Goal: Task Accomplishment & Management: Use online tool/utility

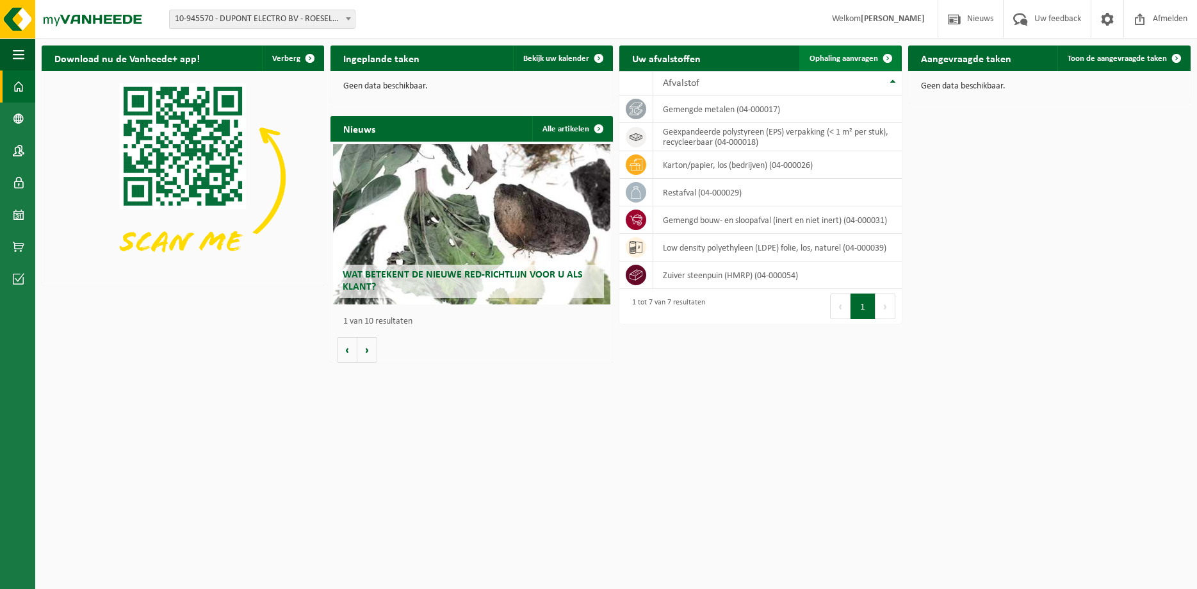
click at [832, 58] on span "Ophaling aanvragen" at bounding box center [844, 58] width 69 height 8
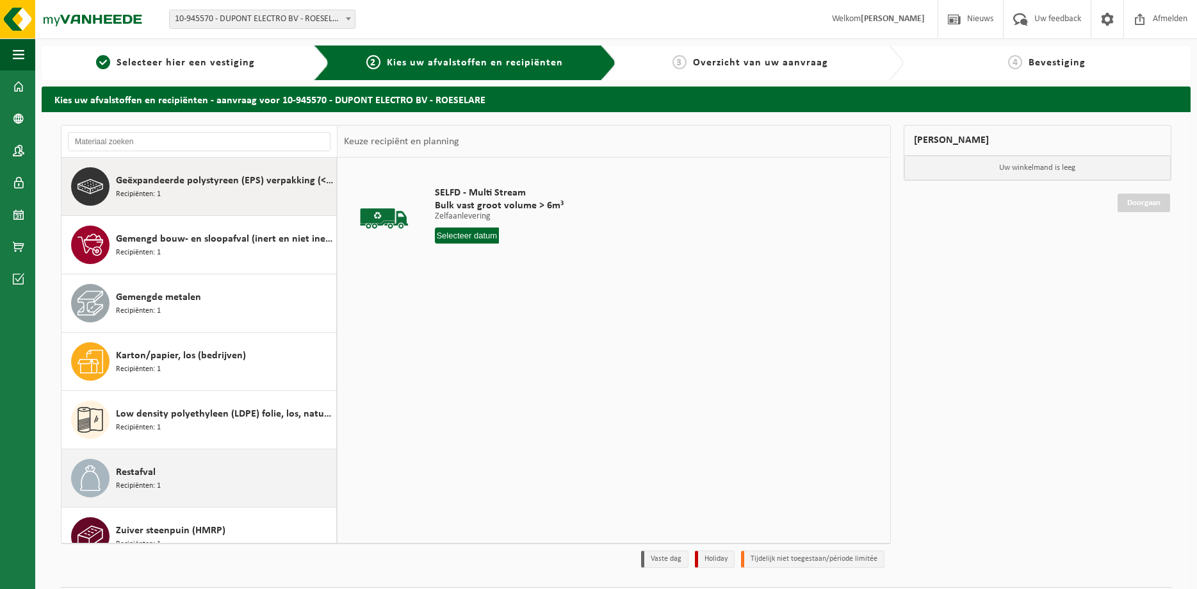
click at [156, 470] on div "Restafval Recipiënten: 1" at bounding box center [224, 478] width 217 height 38
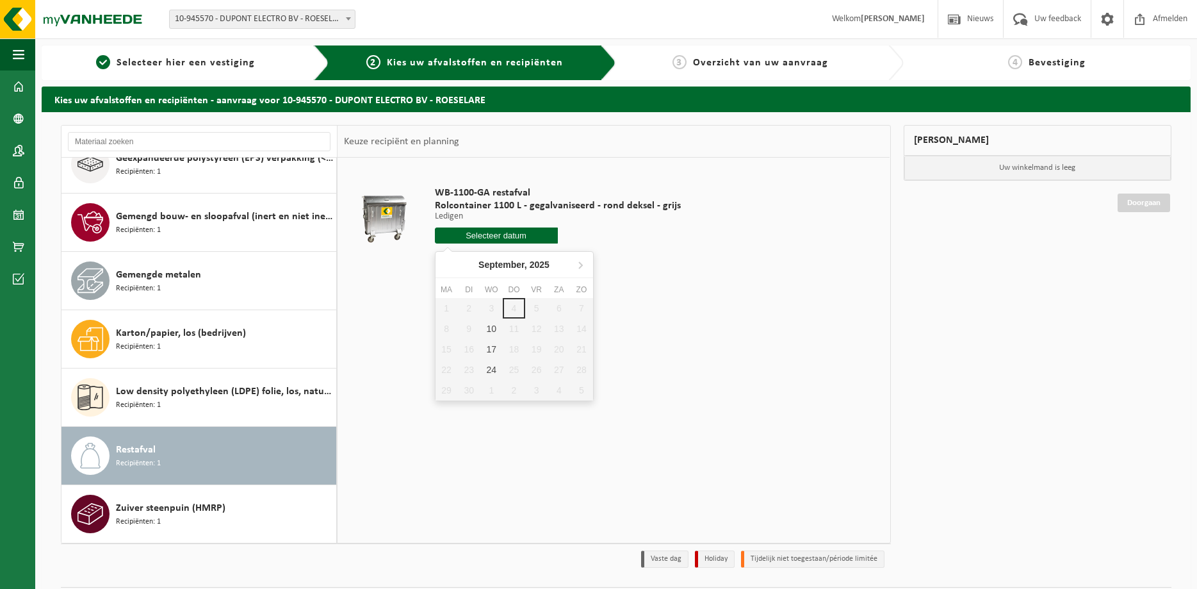
click at [511, 231] on input "text" at bounding box center [496, 235] width 123 height 16
click at [489, 329] on div "10" at bounding box center [492, 328] width 22 height 21
type input "Van 2025-09-10"
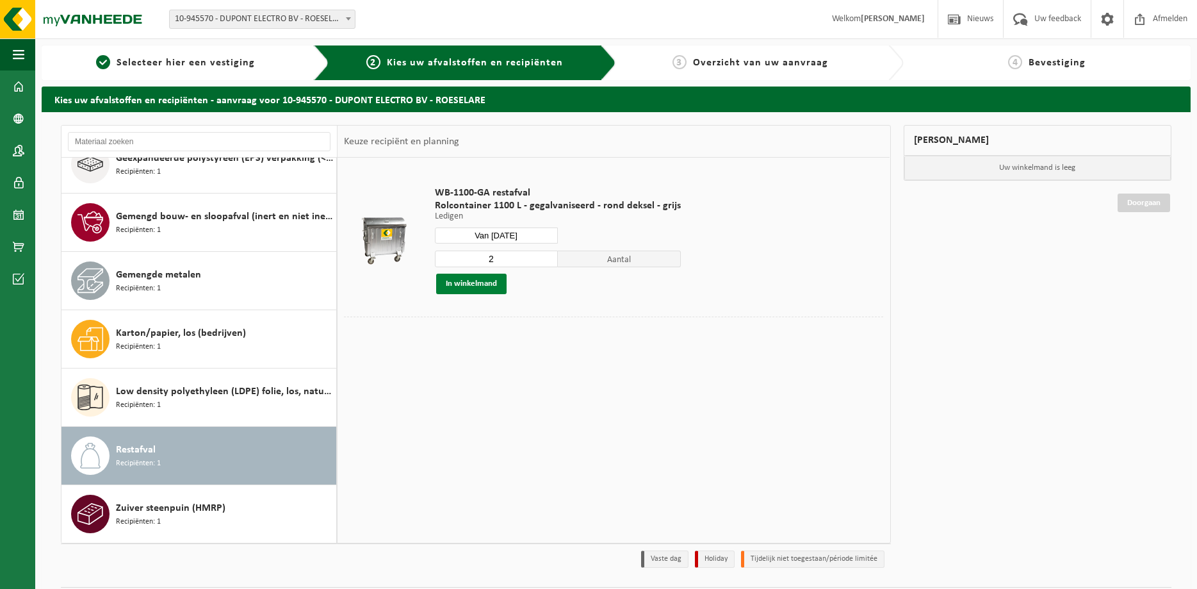
click at [465, 283] on button "In winkelmand" at bounding box center [471, 284] width 70 height 21
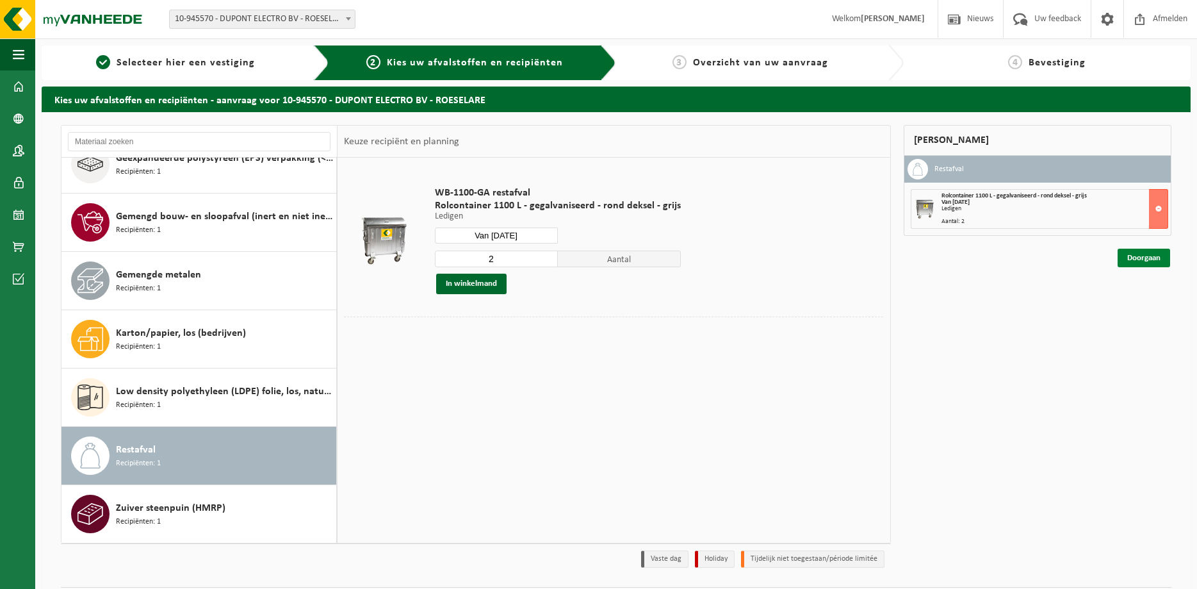
click at [1125, 258] on link "Doorgaan" at bounding box center [1144, 258] width 53 height 19
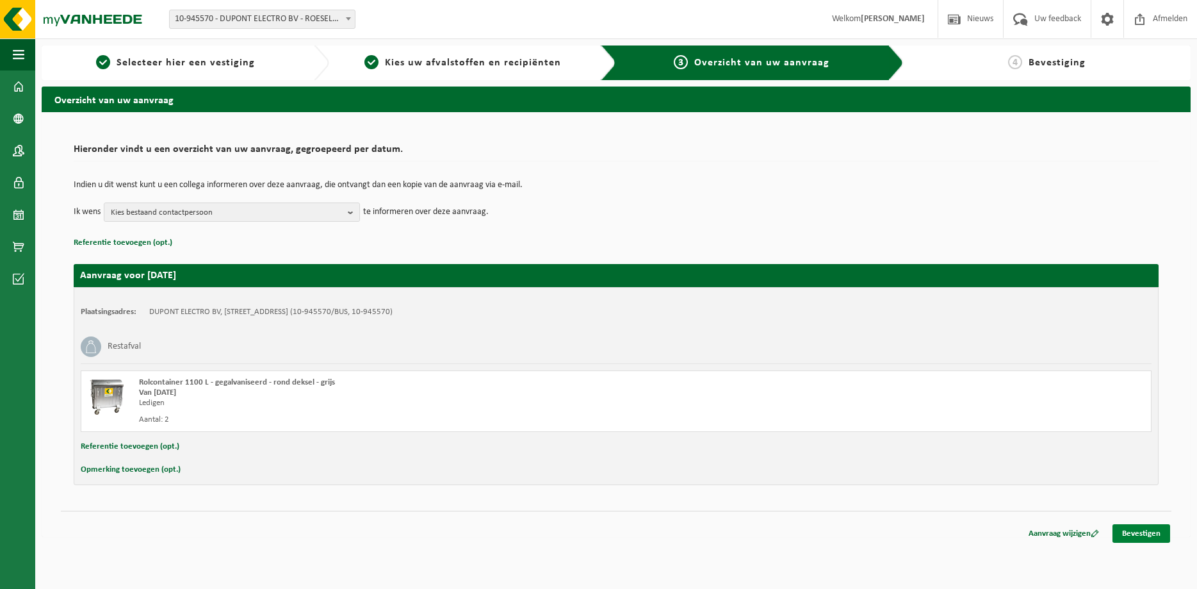
click at [1147, 530] on link "Bevestigen" at bounding box center [1142, 533] width 58 height 19
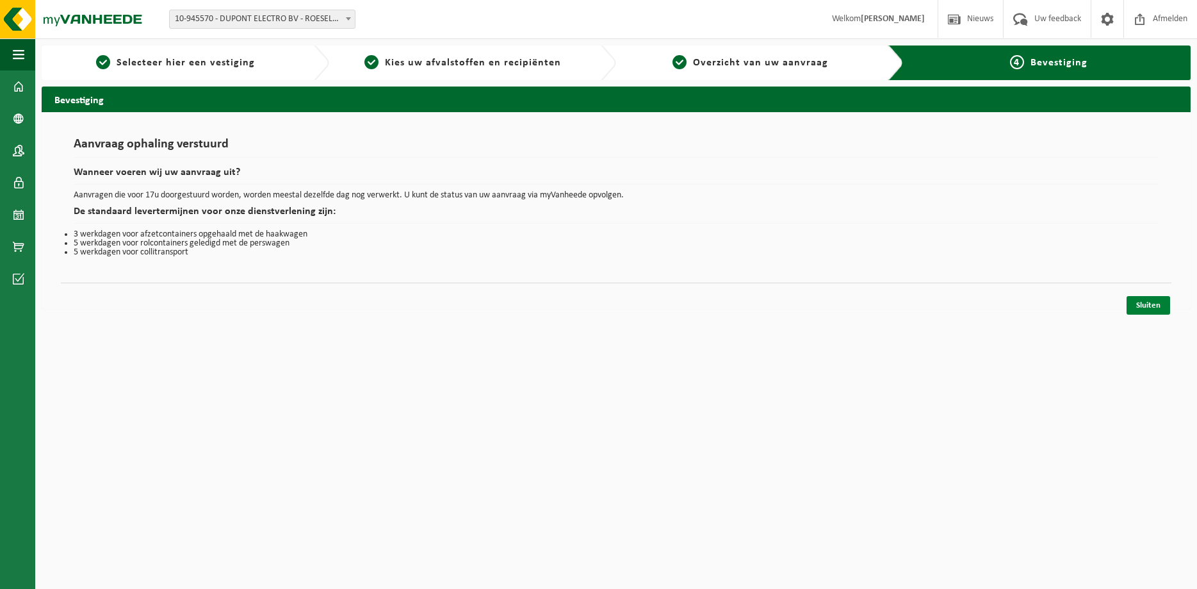
click at [1138, 306] on link "Sluiten" at bounding box center [1149, 305] width 44 height 19
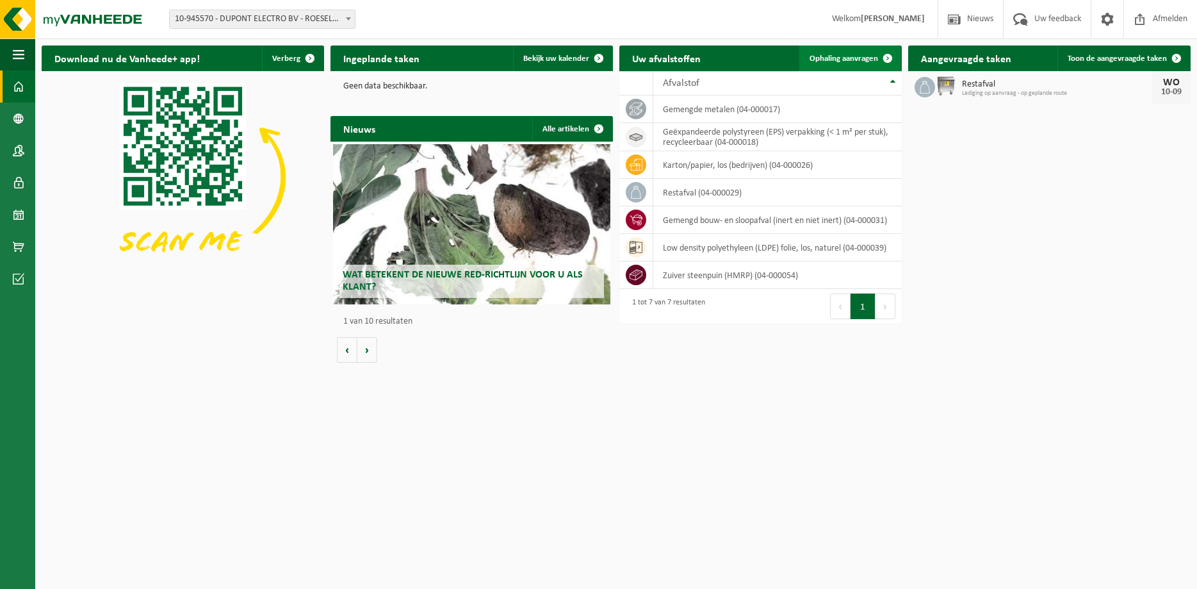
click at [848, 55] on span "Ophaling aanvragen" at bounding box center [844, 58] width 69 height 8
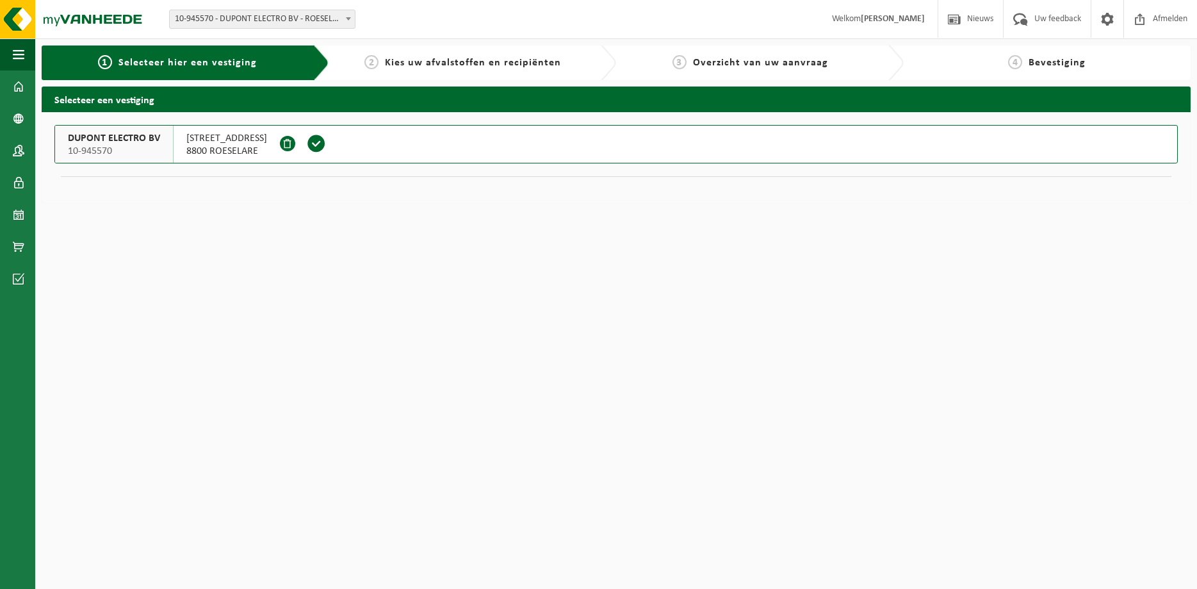
drag, startPoint x: 104, startPoint y: 142, endPoint x: 115, endPoint y: 137, distance: 12.4
click at [104, 141] on span "DUPONT ELECTRO BV" at bounding box center [114, 138] width 92 height 13
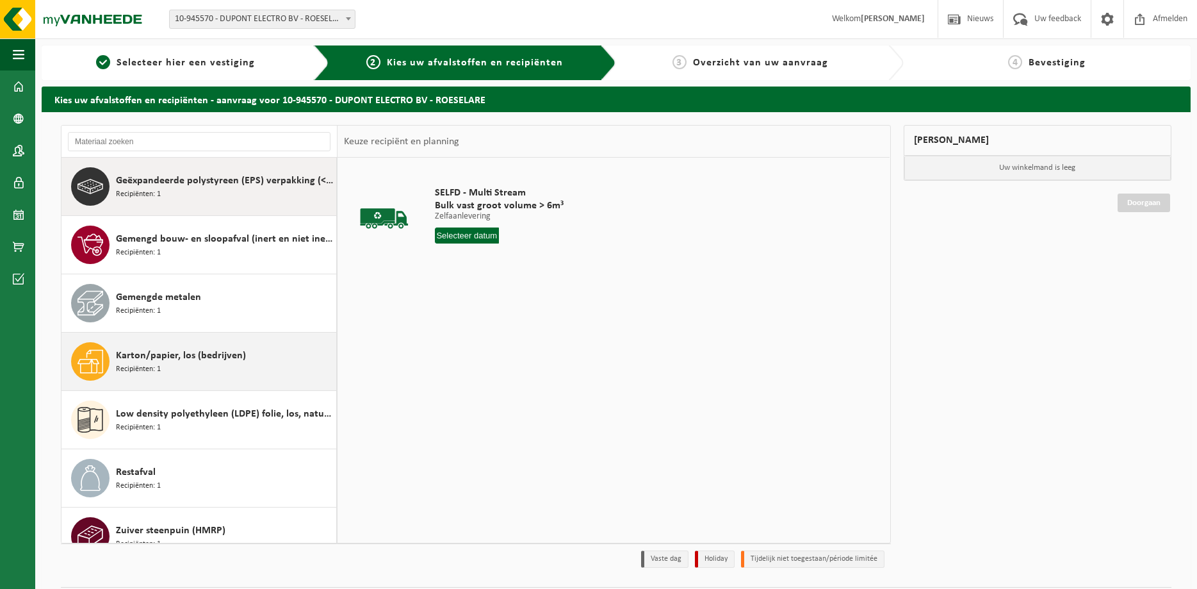
click at [166, 352] on span "Karton/papier, los (bedrijven)" at bounding box center [181, 355] width 130 height 15
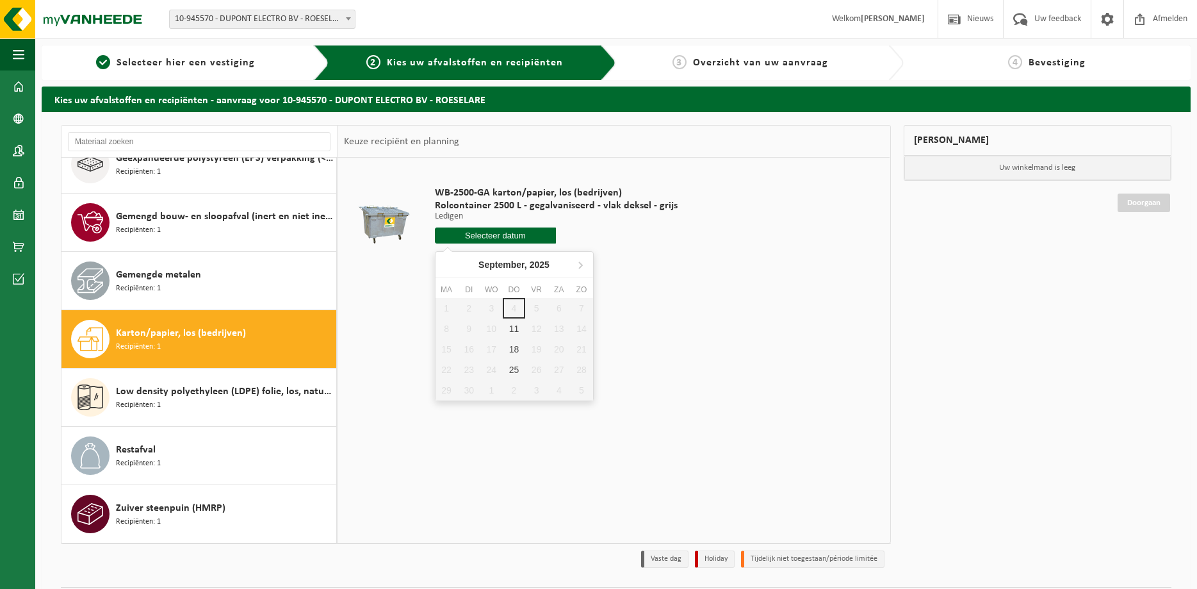
click at [514, 232] on input "text" at bounding box center [496, 235] width 122 height 16
click at [510, 327] on div "11" at bounding box center [514, 328] width 22 height 21
type input "Van [DATE]"
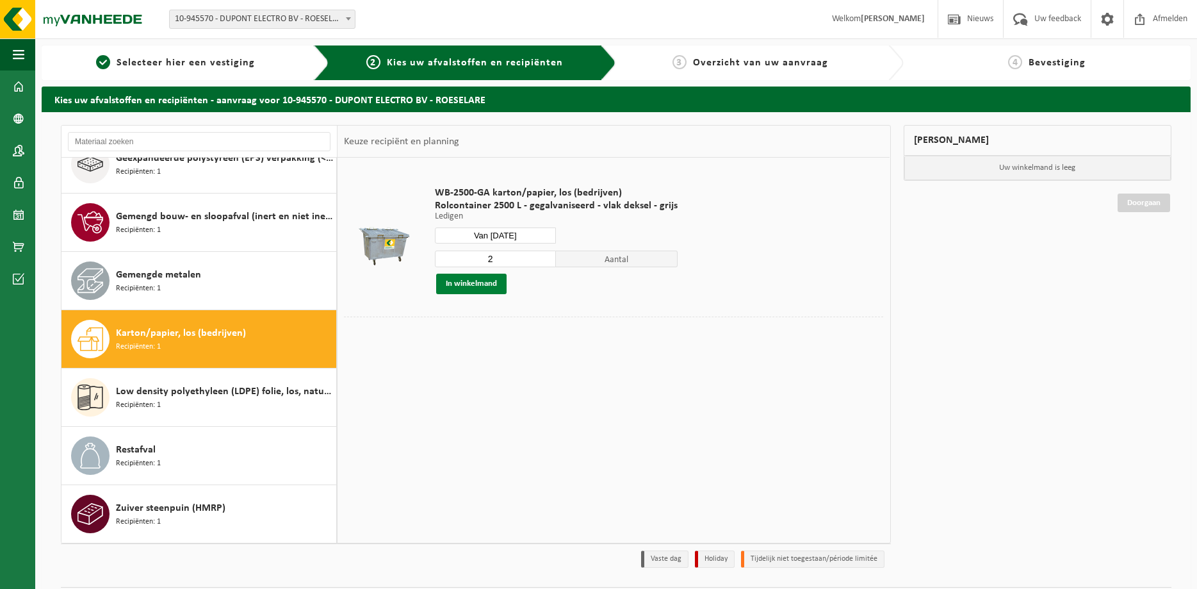
click at [456, 279] on button "In winkelmand" at bounding box center [471, 284] width 70 height 21
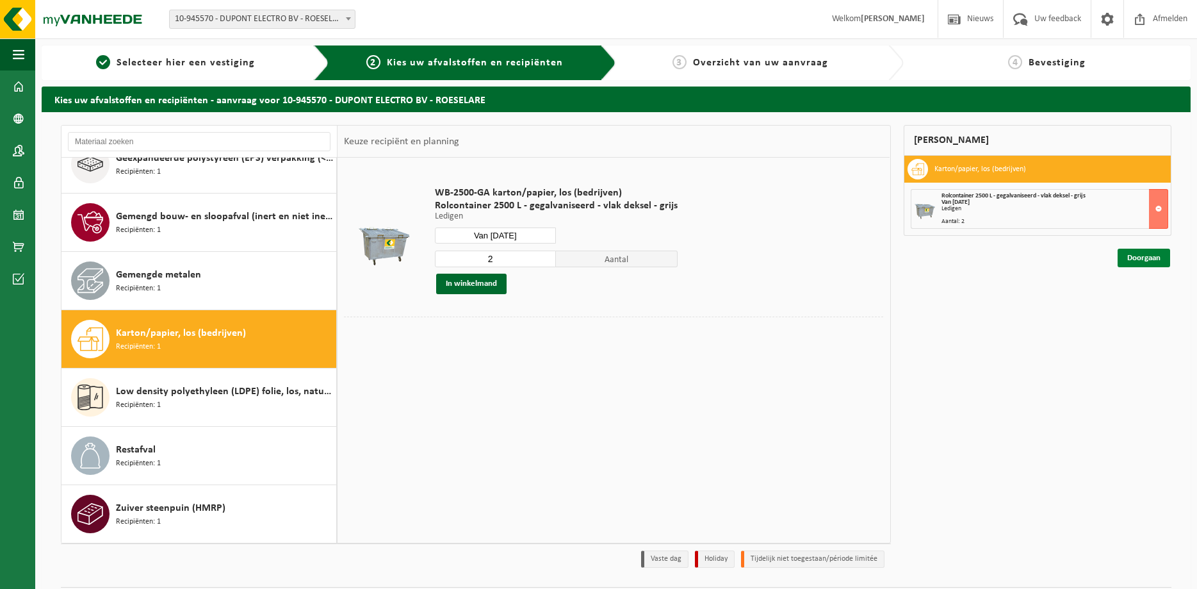
click at [1138, 256] on link "Doorgaan" at bounding box center [1144, 258] width 53 height 19
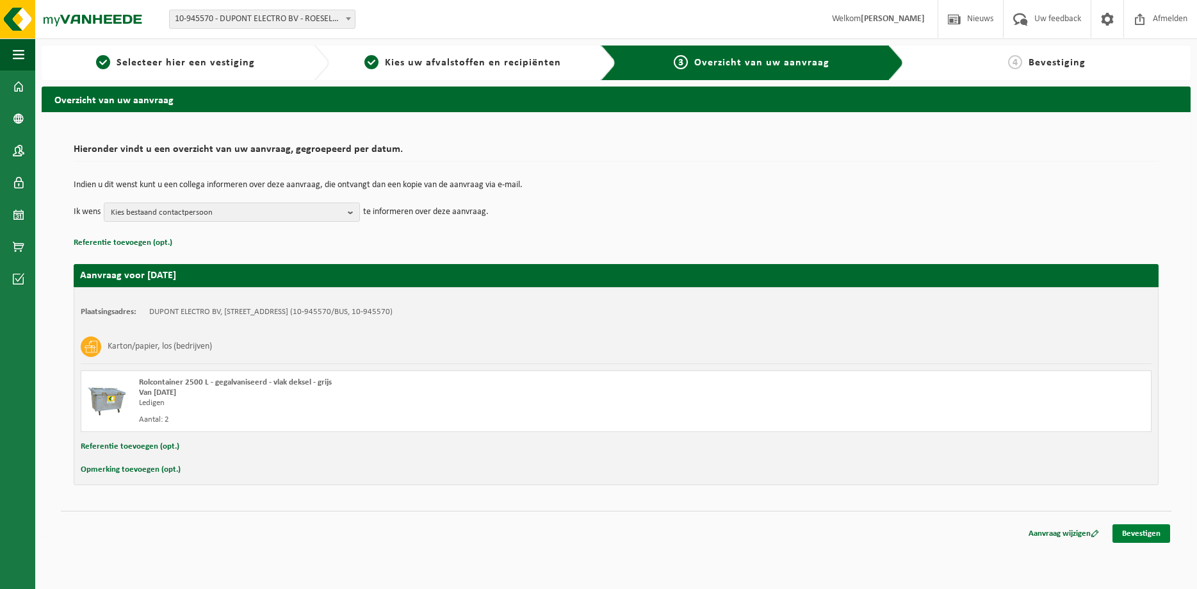
click at [1151, 536] on link "Bevestigen" at bounding box center [1142, 533] width 58 height 19
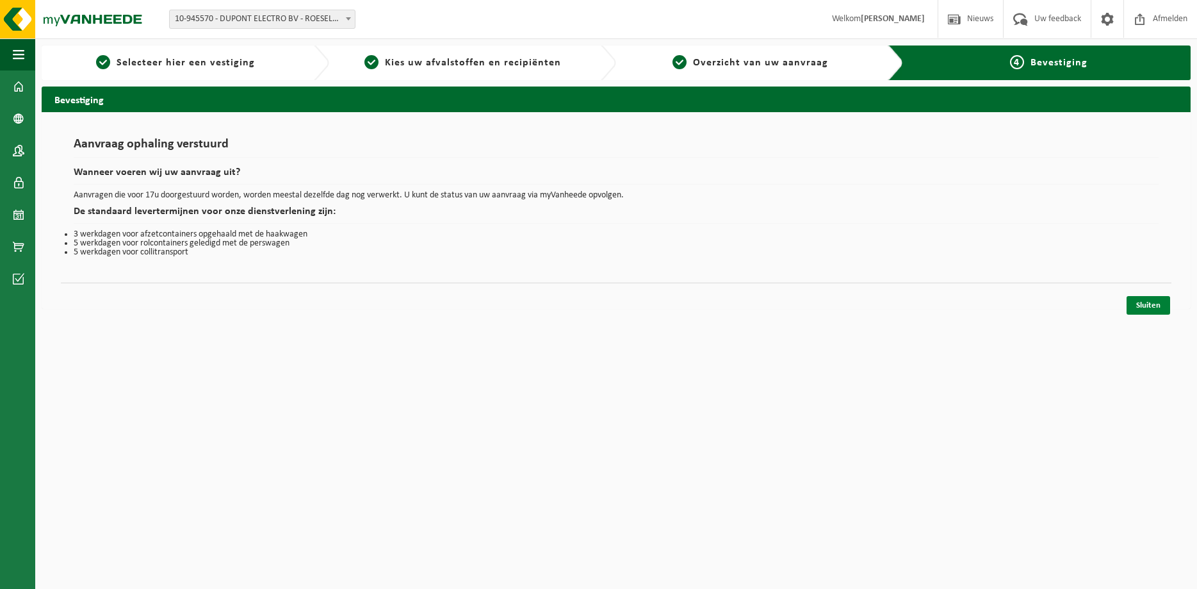
click at [1138, 308] on link "Sluiten" at bounding box center [1149, 305] width 44 height 19
